Goal: Communication & Community: Answer question/provide support

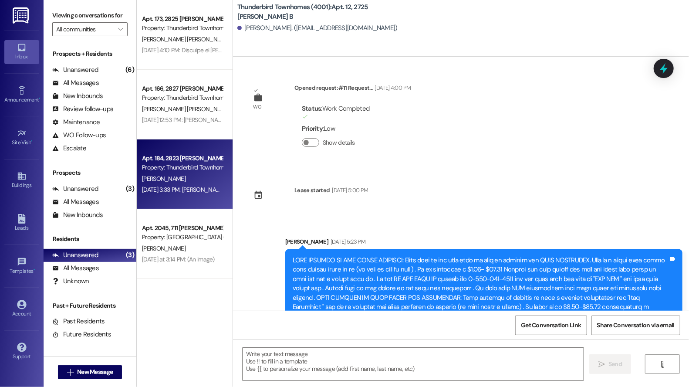
scroll to position [4341, 0]
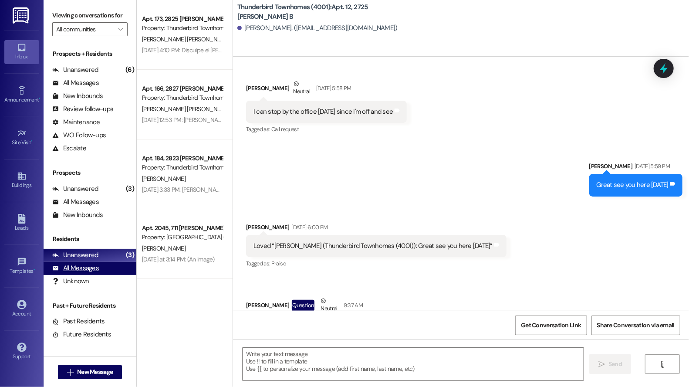
click at [79, 266] on div "All Messages" at bounding box center [75, 268] width 47 height 9
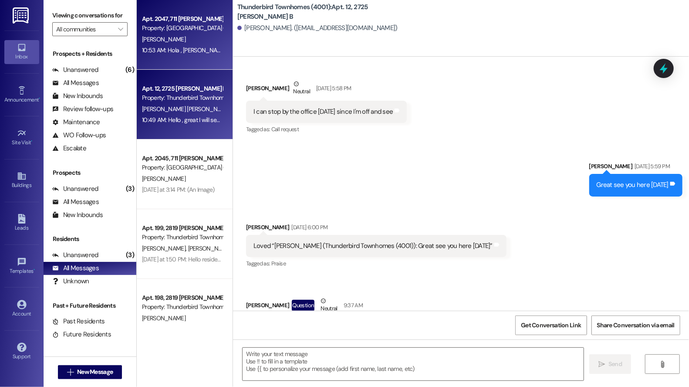
click at [212, 49] on div "10:53 AM: Hola , [PERSON_NAME] El ultimo dia de firmar El contrato de renovatio…" at bounding box center [274, 50] width 265 height 8
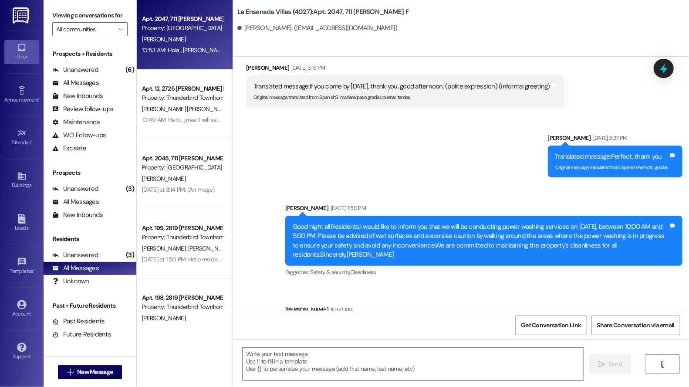
scroll to position [5362, 0]
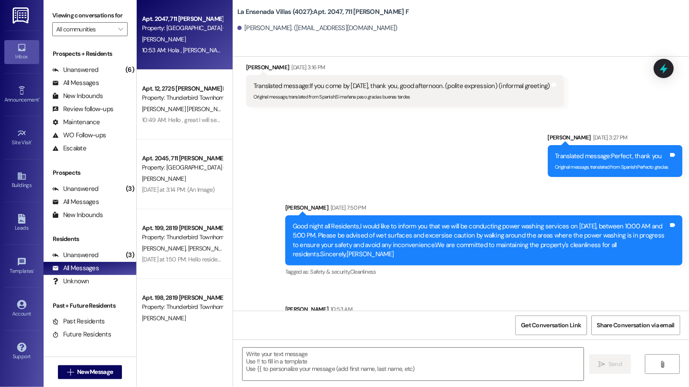
click at [174, 47] on div "10:53 AM: Hola , [PERSON_NAME] El ultimo dia de firmar El contrato de renovatio…" at bounding box center [274, 50] width 265 height 8
click at [185, 54] on div "10:53 AM: Hola , [PERSON_NAME] El ultimo dia de firmar El contrato de renovatio…" at bounding box center [182, 50] width 82 height 11
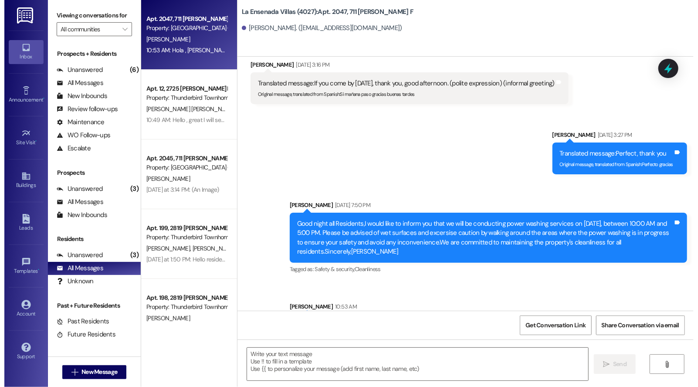
scroll to position [5367, 0]
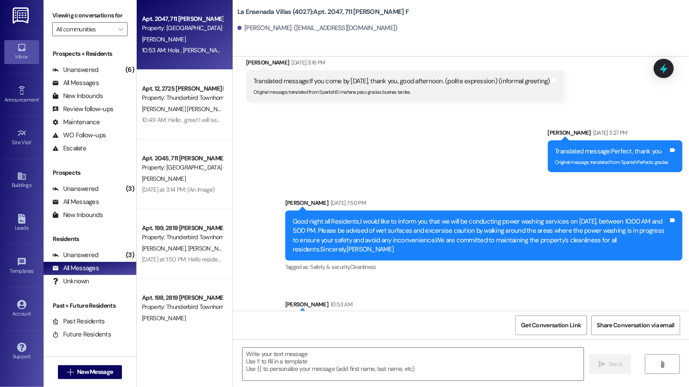
click at [349, 108] on div "Sent via SMS [PERSON_NAME] [DATE] 3:27 PM Translated message: Perfect, thank yo…" at bounding box center [461, 233] width 456 height 251
click at [271, 108] on div "Sent via SMS [PERSON_NAME] [DATE] 3:27 PM Translated message: Perfect, thank yo…" at bounding box center [461, 233] width 456 height 251
click at [241, 111] on div "Sent via SMS [PERSON_NAME] [DATE] 3:27 PM Translated message: Perfect, thank yo…" at bounding box center [461, 233] width 456 height 251
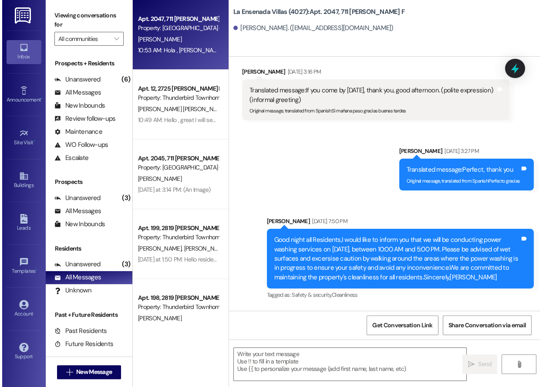
scroll to position [6263, 0]
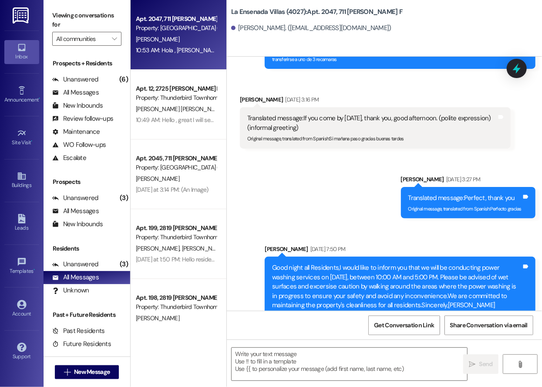
click at [301, 155] on div "Sent via SMS [PERSON_NAME] [DATE] 3:27 PM Translated message: Perfect, thank yo…" at bounding box center [384, 290] width 315 height 270
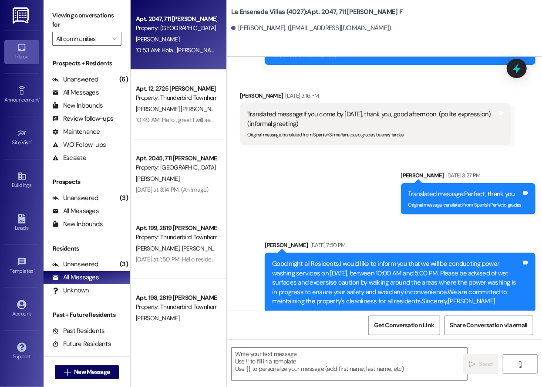
scroll to position [6272, 0]
